Goal: Task Accomplishment & Management: Manage account settings

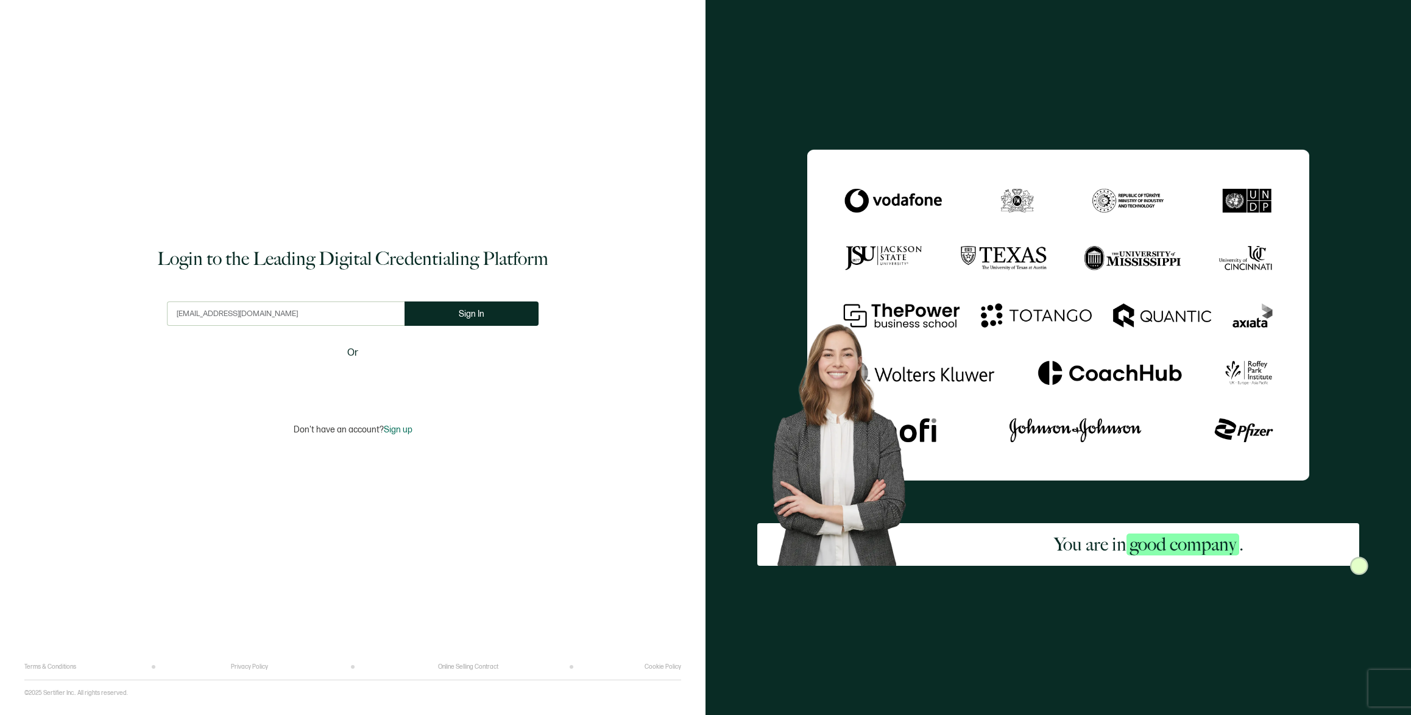
drag, startPoint x: 327, startPoint y: 318, endPoint x: 108, endPoint y: 317, distance: 218.7
click at [108, 317] on div "Login to the Leading Digital Credentialing Platform [EMAIL_ADDRESS][DOMAIN_NAME…" at bounding box center [352, 340] width 657 height 645
click at [163, 301] on div at bounding box center [163, 301] width 0 height 0
click at [441, 306] on button "Sign In" at bounding box center [476, 313] width 134 height 24
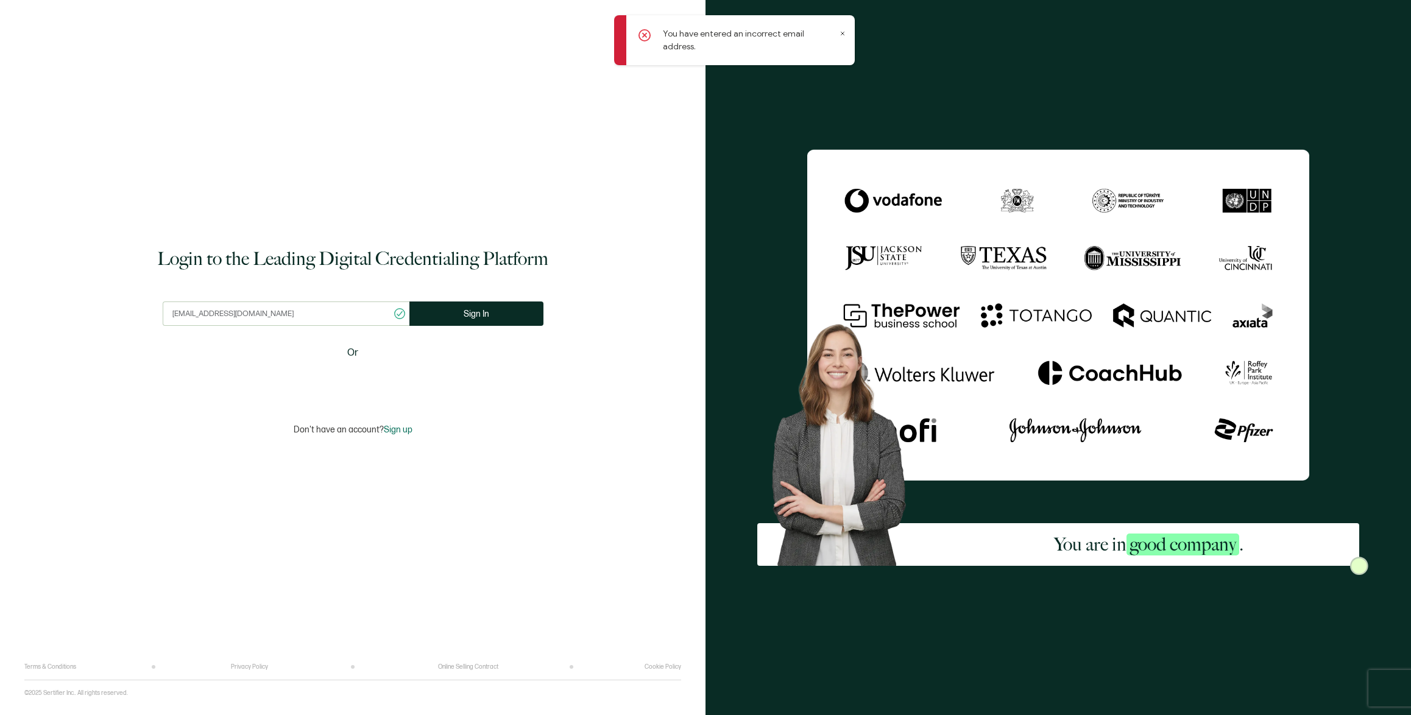
click at [163, 301] on div at bounding box center [163, 301] width 0 height 0
type input "[EMAIL_ADDRESS][DOMAIN_NAME]"
click at [457, 316] on button "Sign In" at bounding box center [471, 313] width 134 height 24
